Goal: Task Accomplishment & Management: Manage account settings

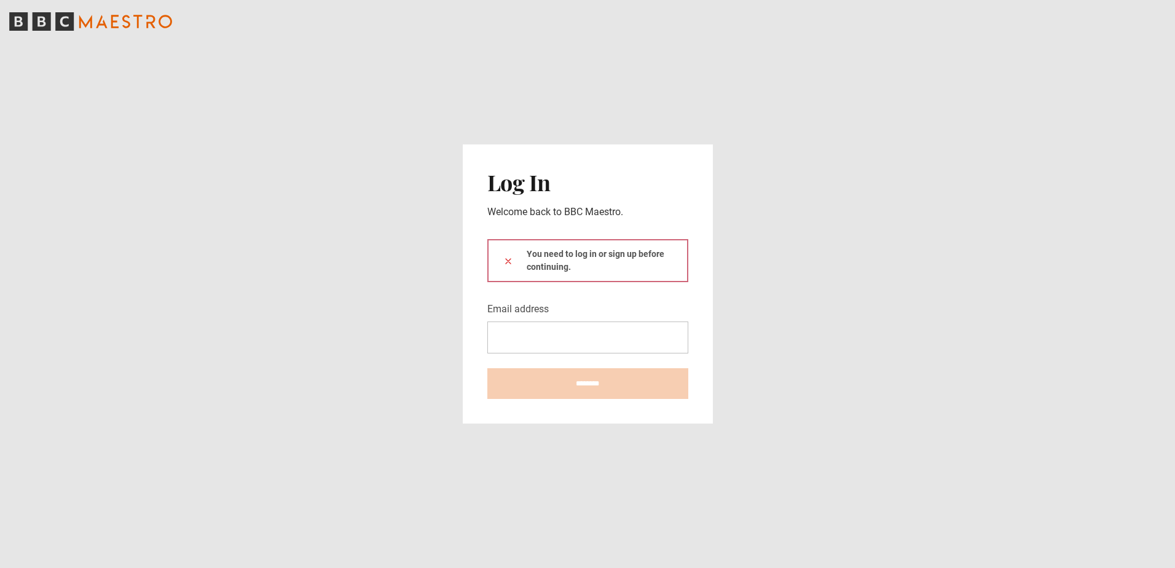
click at [551, 332] on input "Email address" at bounding box center [588, 338] width 201 height 32
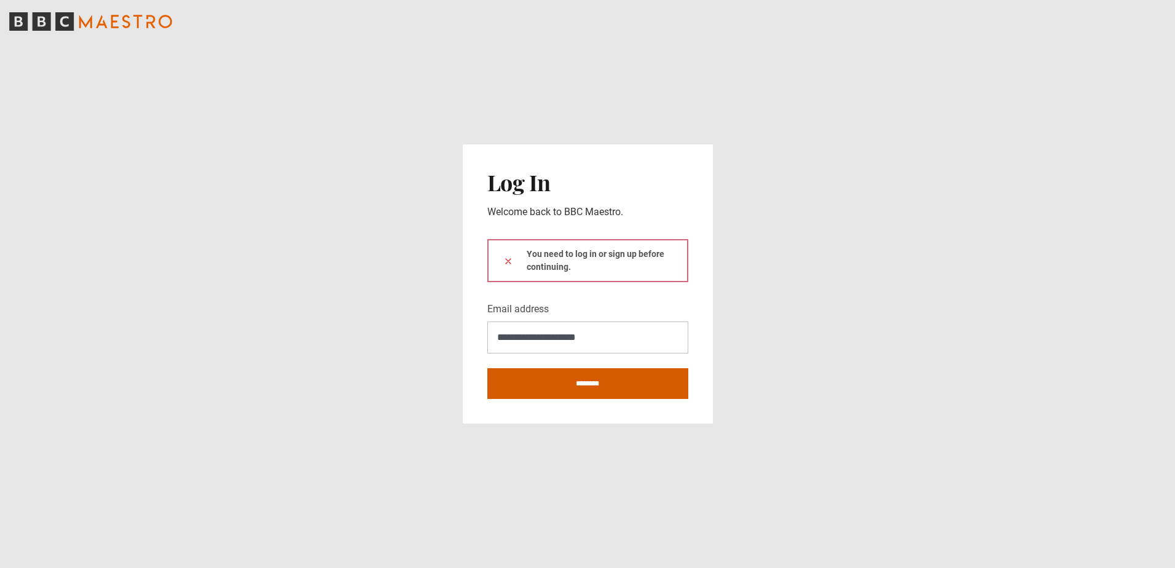
type input "**********"
click at [572, 380] on input "********" at bounding box center [588, 383] width 201 height 31
type input "**********"
